Goal: Information Seeking & Learning: Learn about a topic

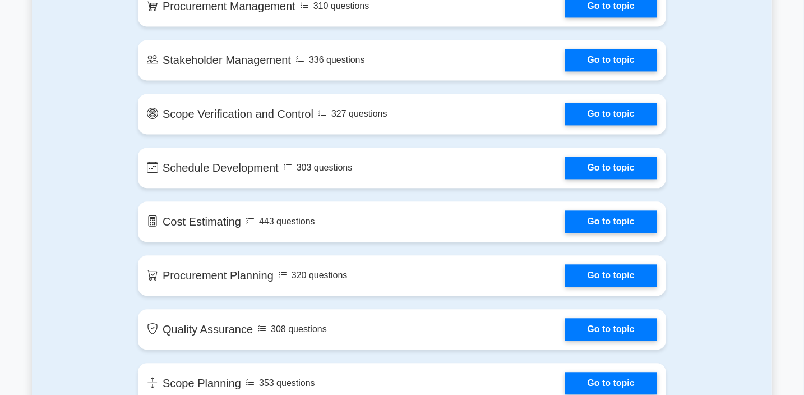
scroll to position [1121, 0]
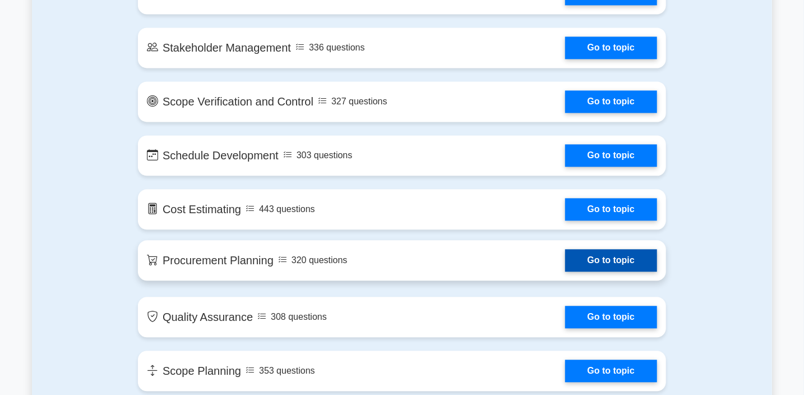
click at [565, 267] on link "Go to topic" at bounding box center [611, 260] width 92 height 22
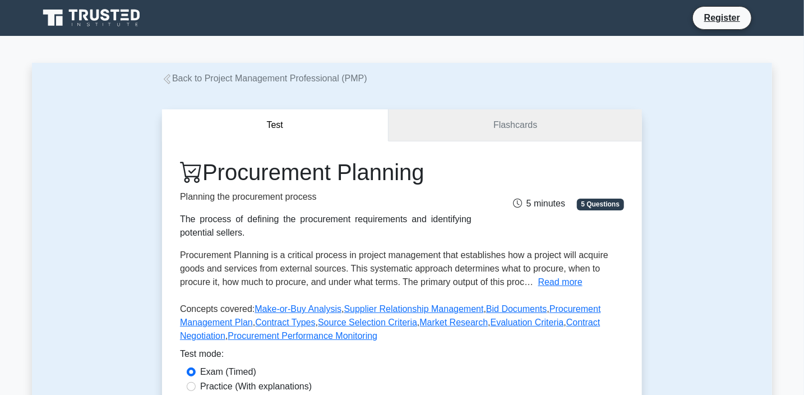
click at [512, 126] on link "Flashcards" at bounding box center [514, 125] width 253 height 32
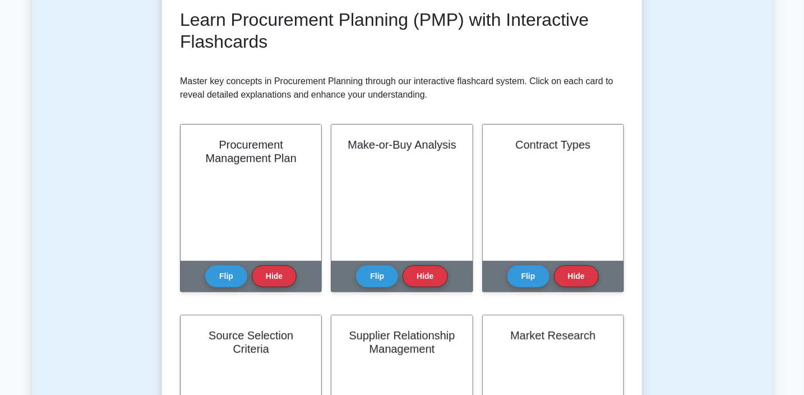
scroll to position [224, 0]
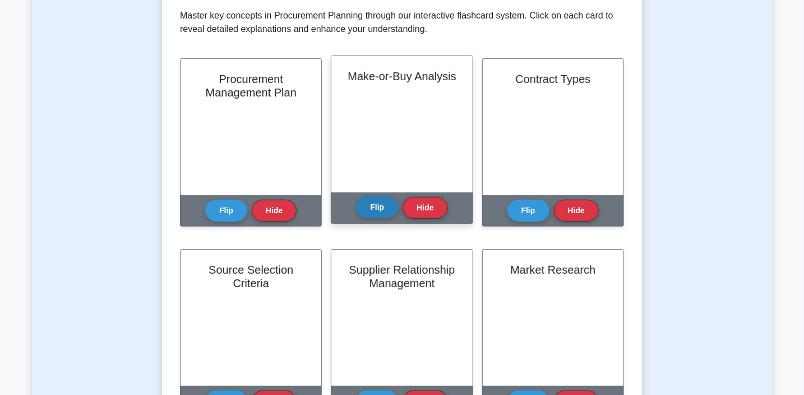
click at [374, 208] on button "Flip" at bounding box center [377, 207] width 42 height 22
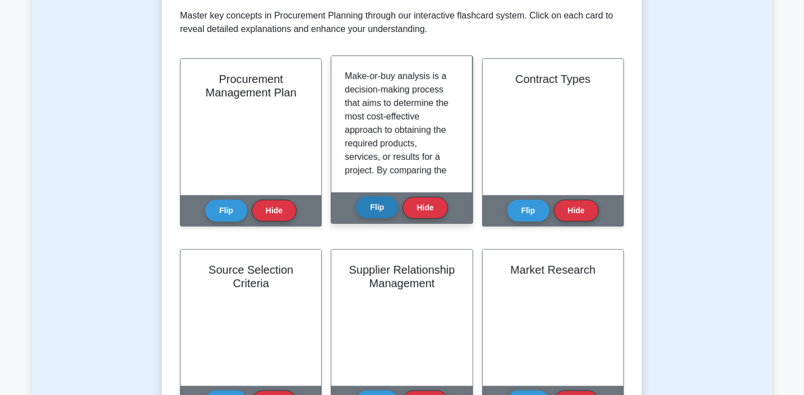
click at [374, 208] on button "Flip" at bounding box center [377, 207] width 42 height 22
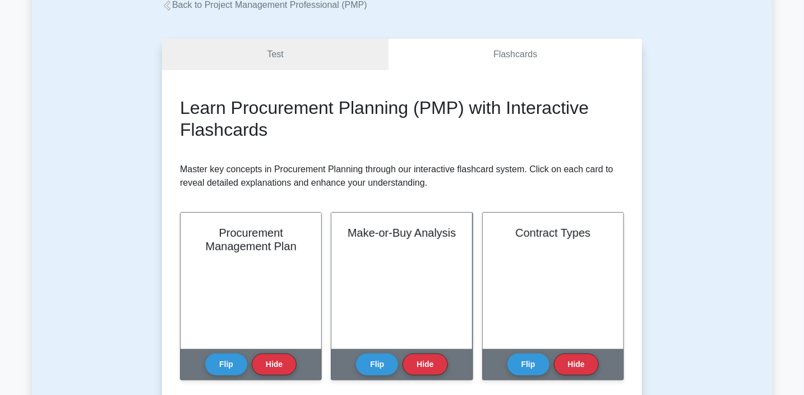
scroll to position [0, 0]
